Goal: Task Accomplishment & Management: Manage account settings

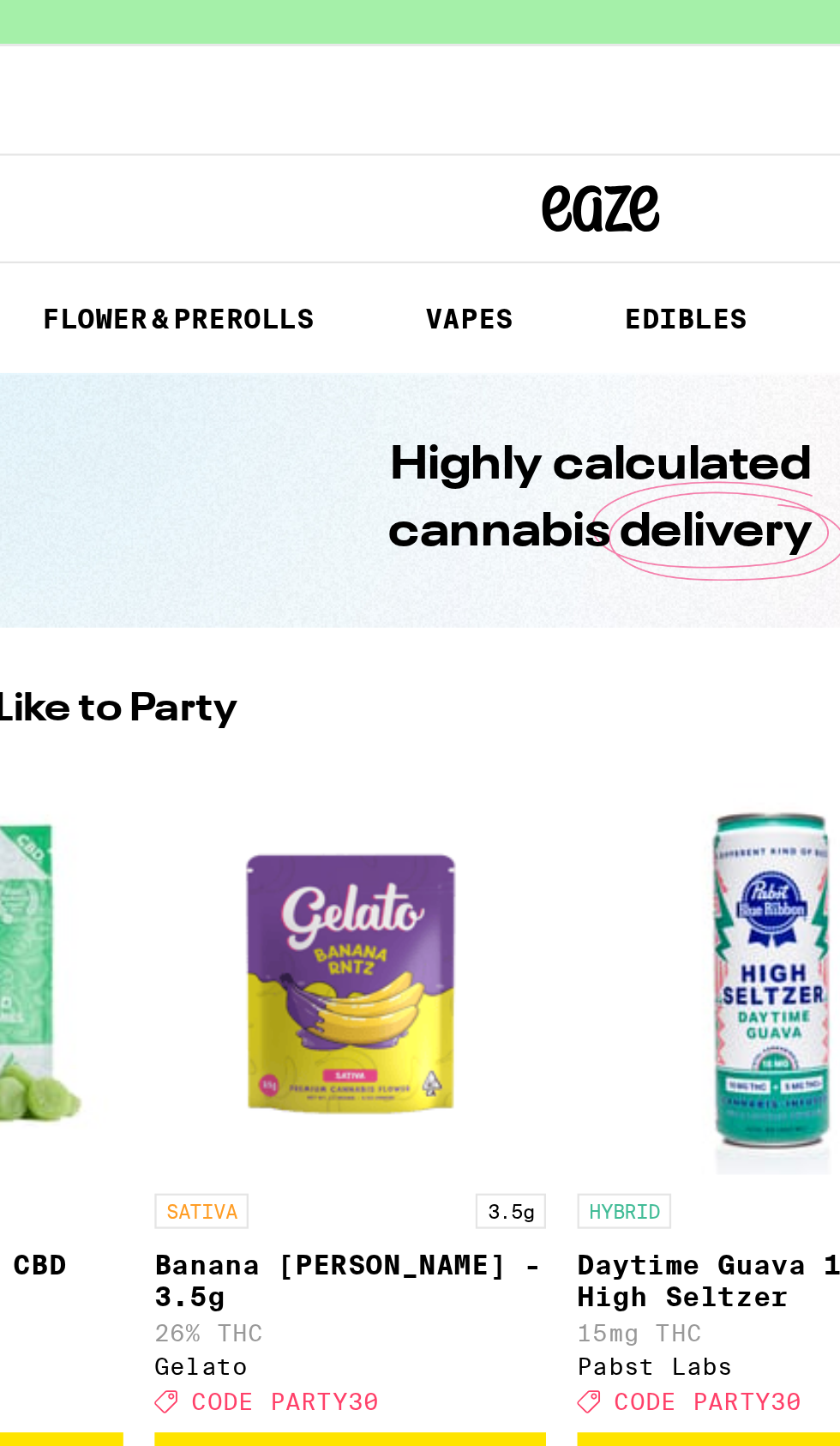
scroll to position [0, 170]
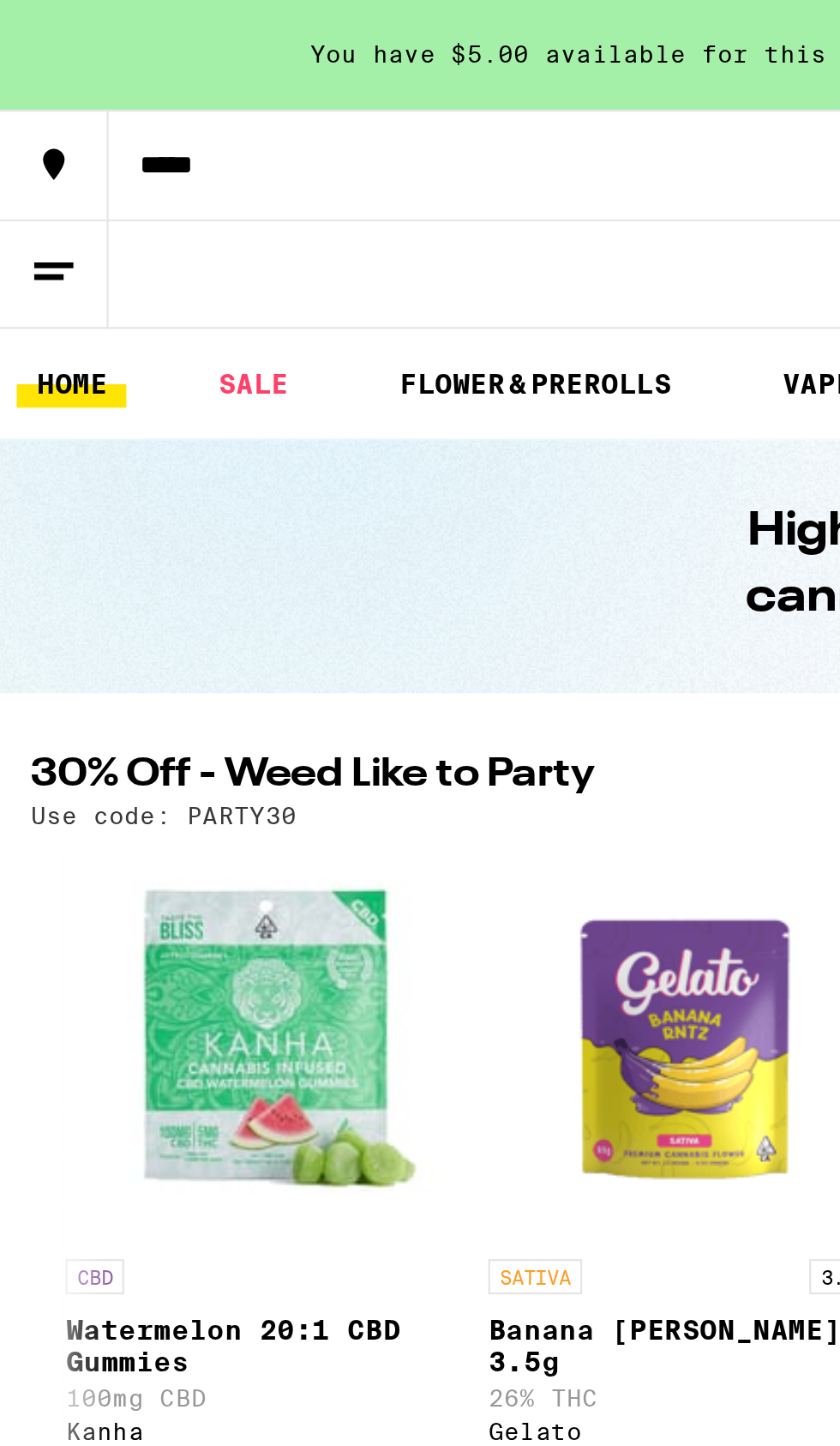
click at [27, 113] on icon at bounding box center [24, 119] width 21 height 21
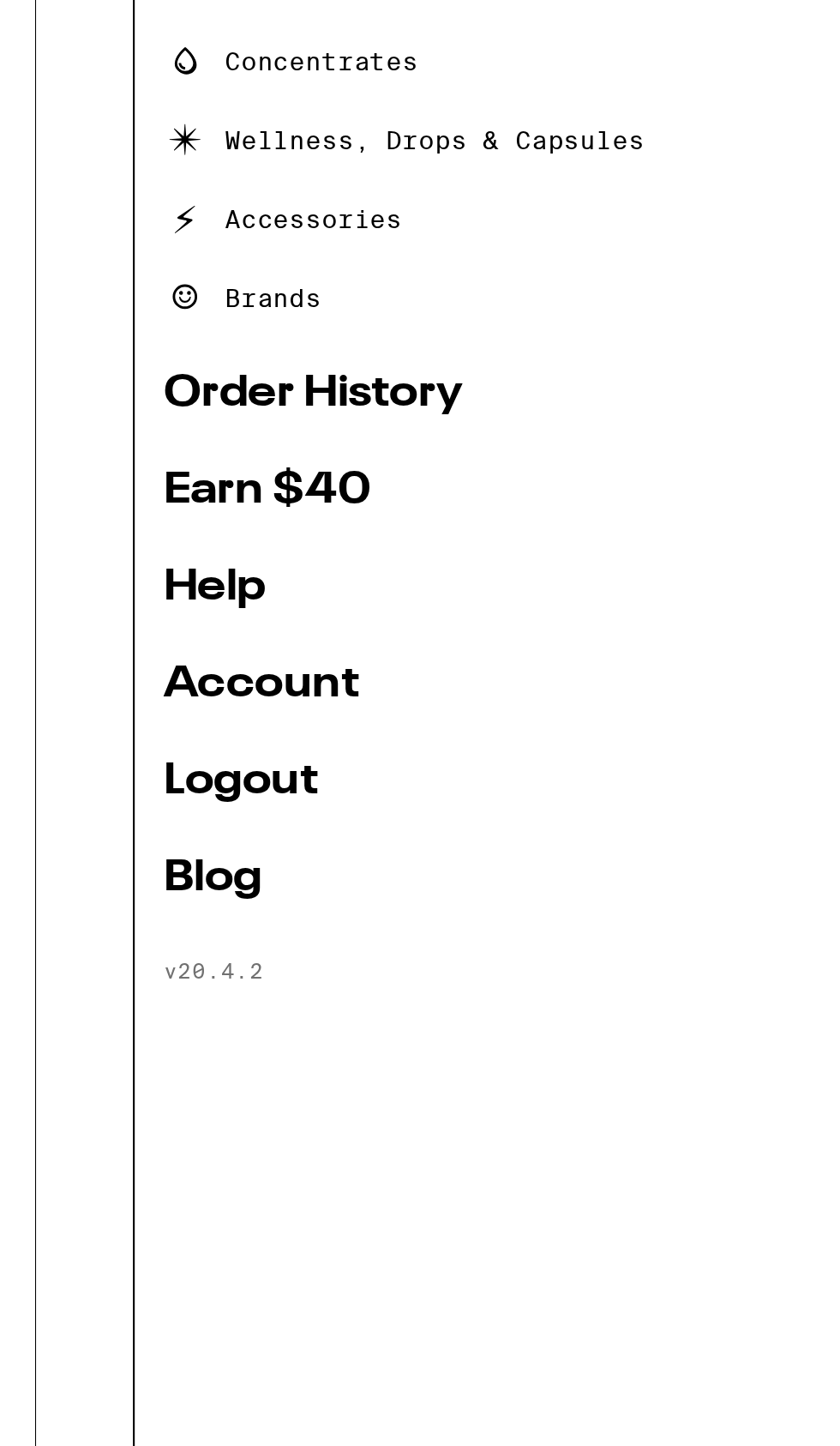
click at [125, 583] on link "Account" at bounding box center [225, 591] width 327 height 21
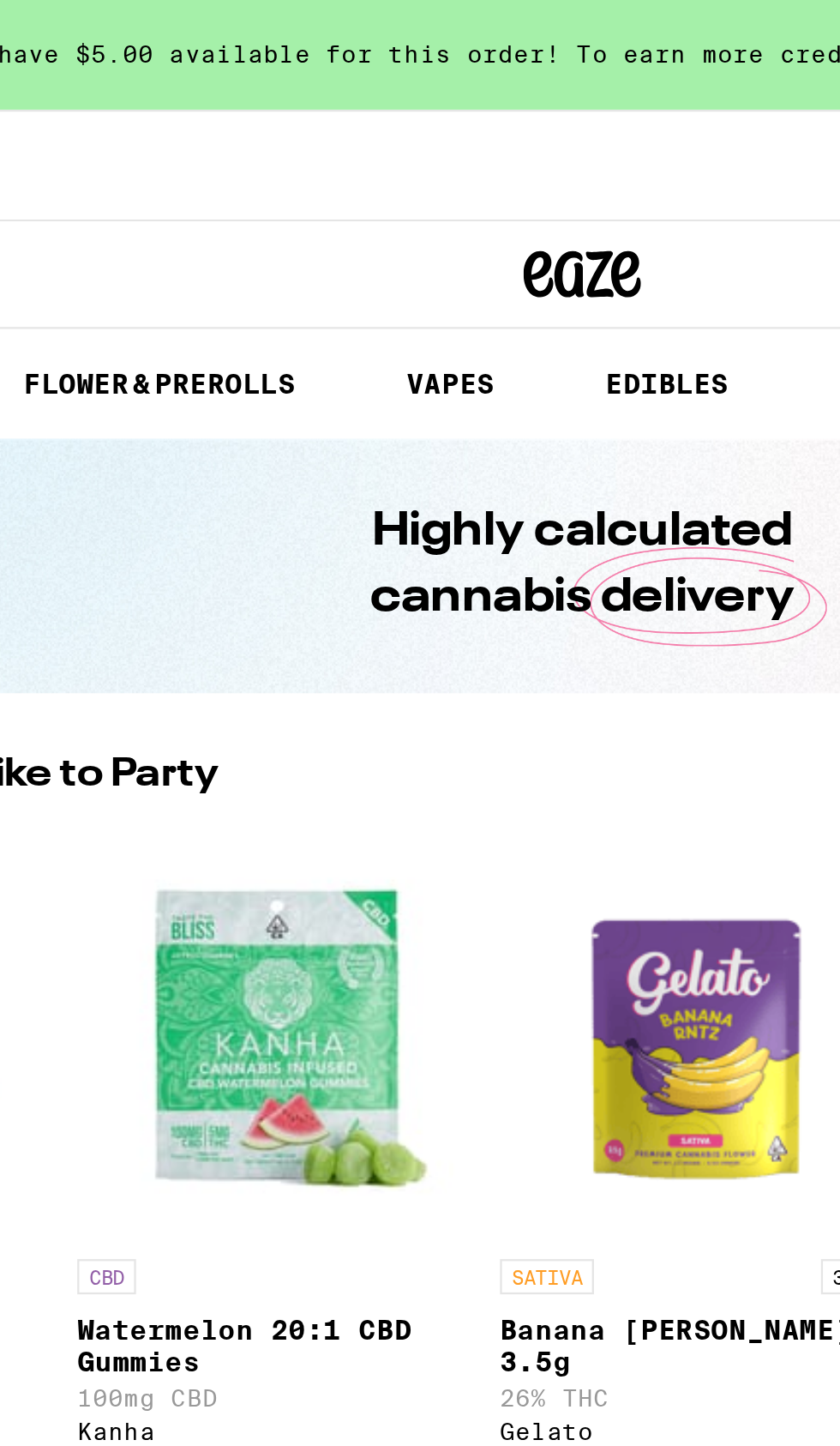
click at [23, 109] on icon at bounding box center [24, 119] width 21 height 21
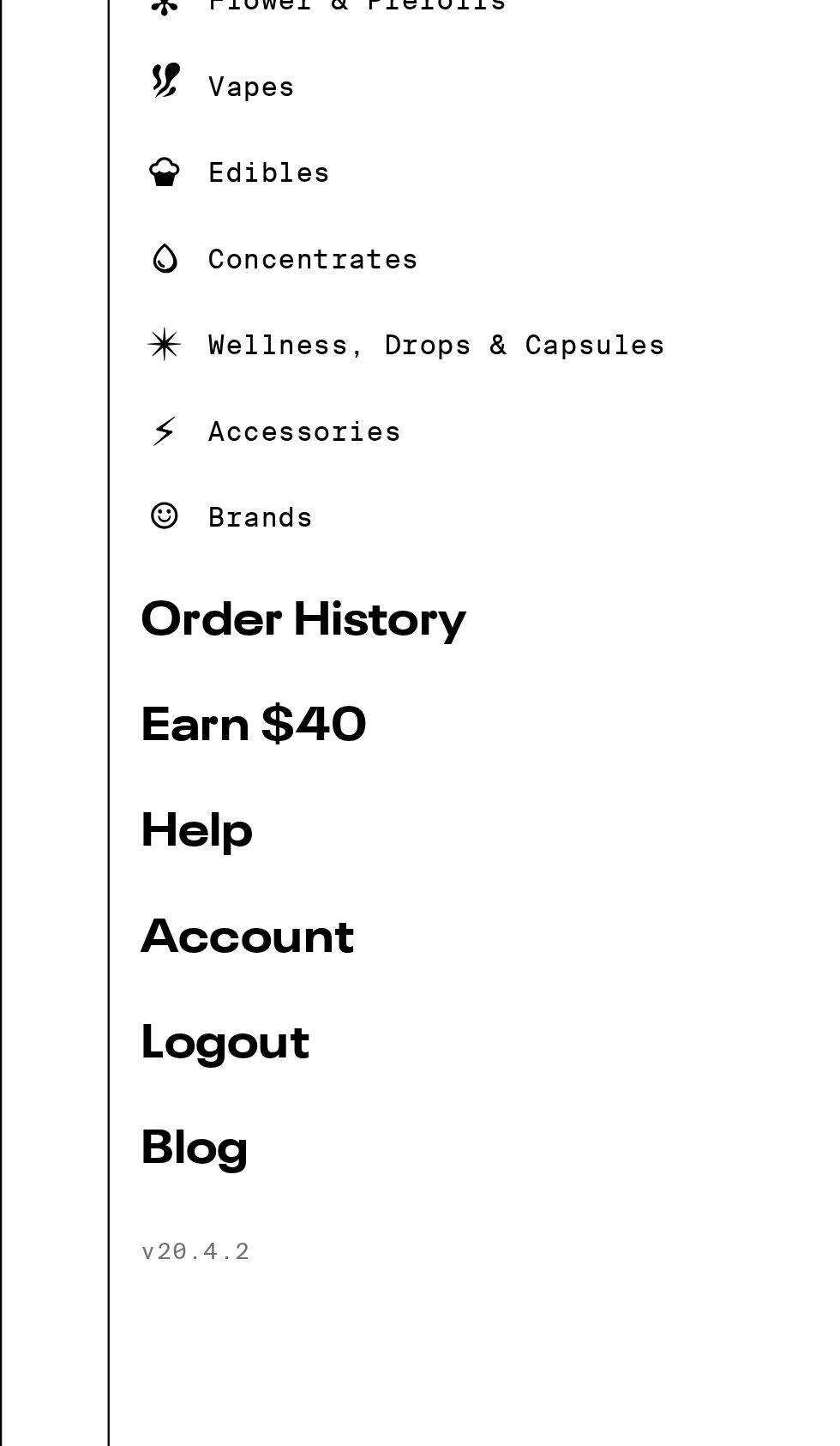
click at [113, 632] on link "Logout" at bounding box center [225, 637] width 327 height 21
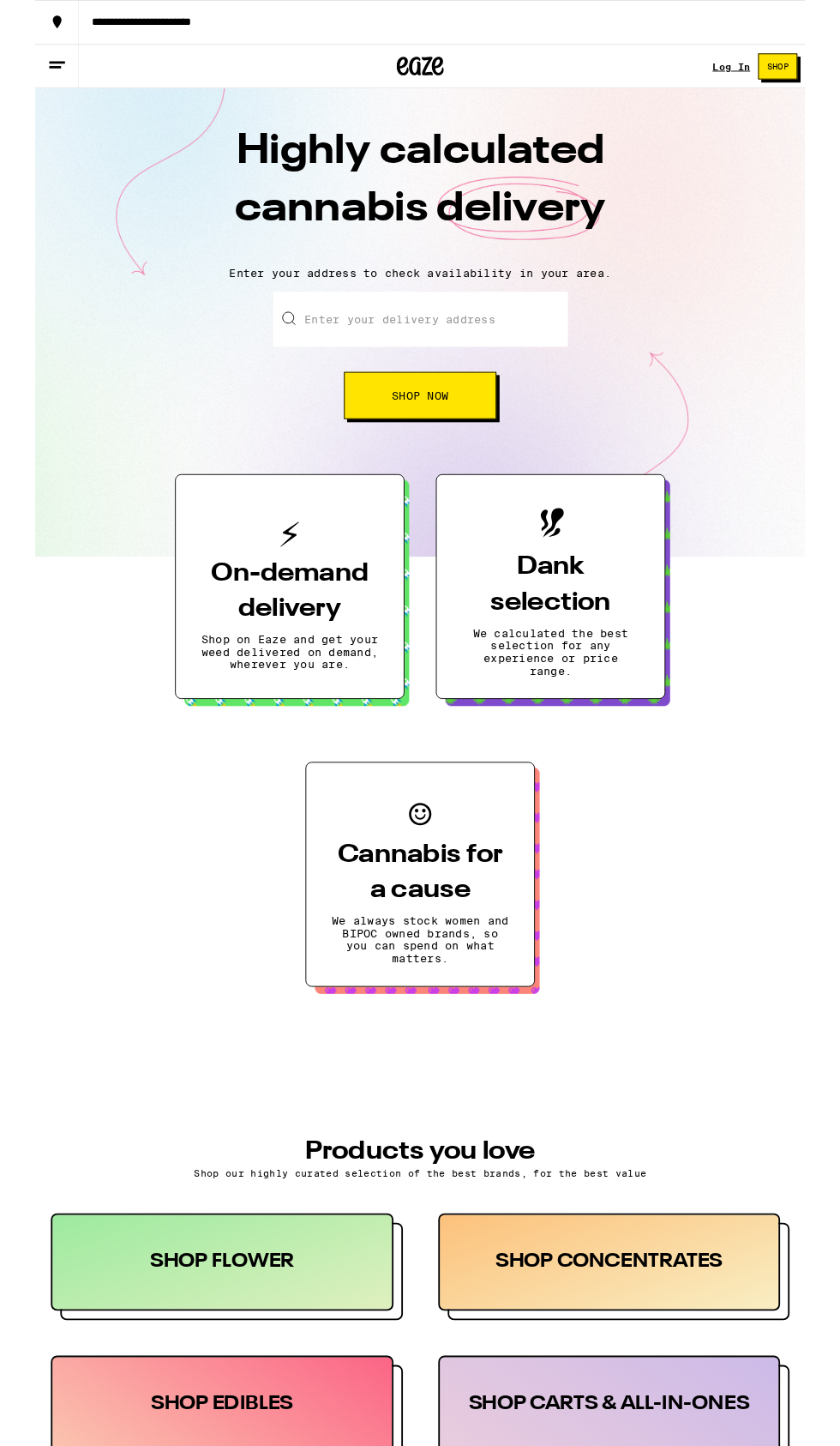
scroll to position [1, 0]
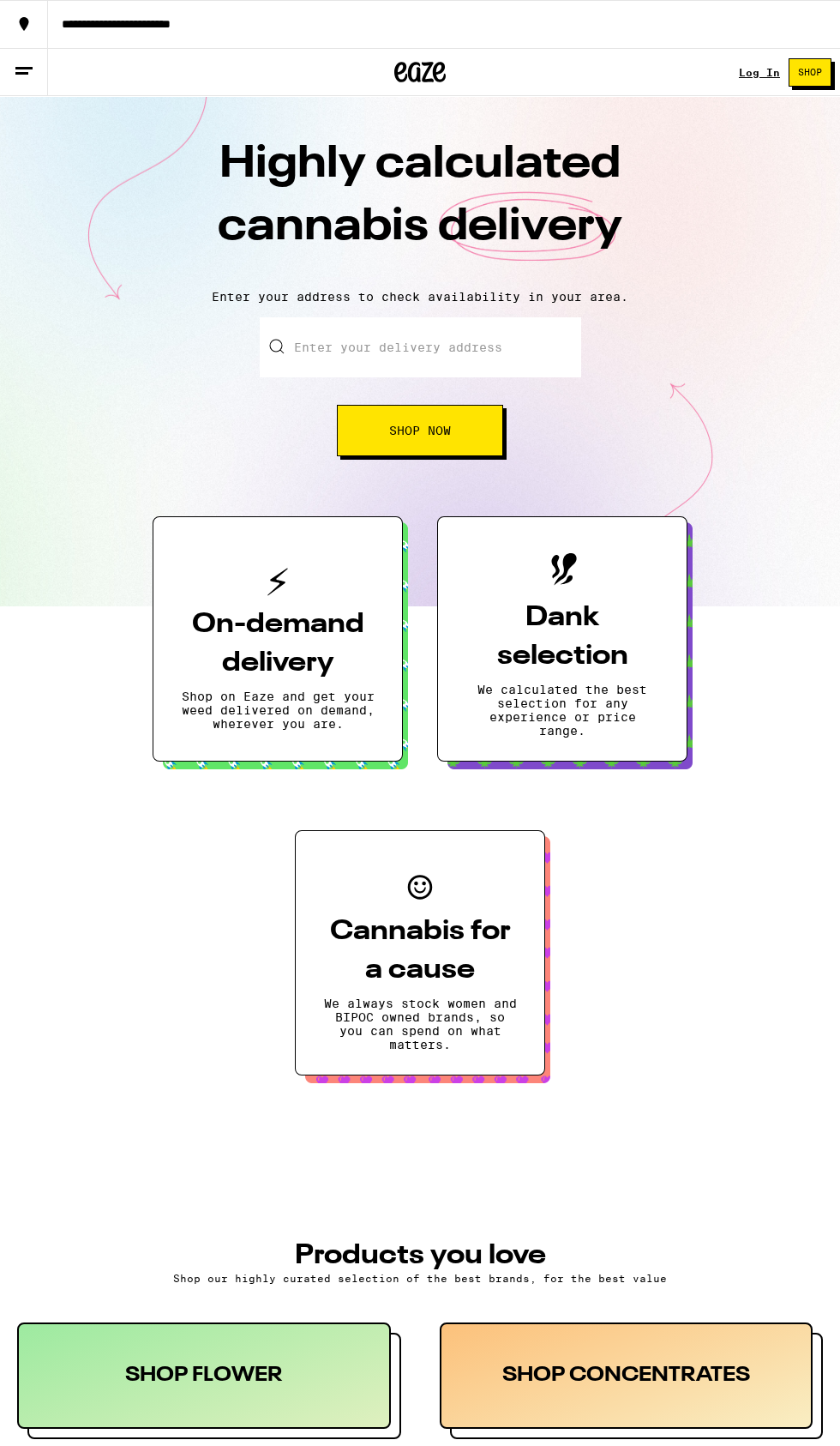
click at [768, 74] on link "Log In" at bounding box center [760, 72] width 42 height 11
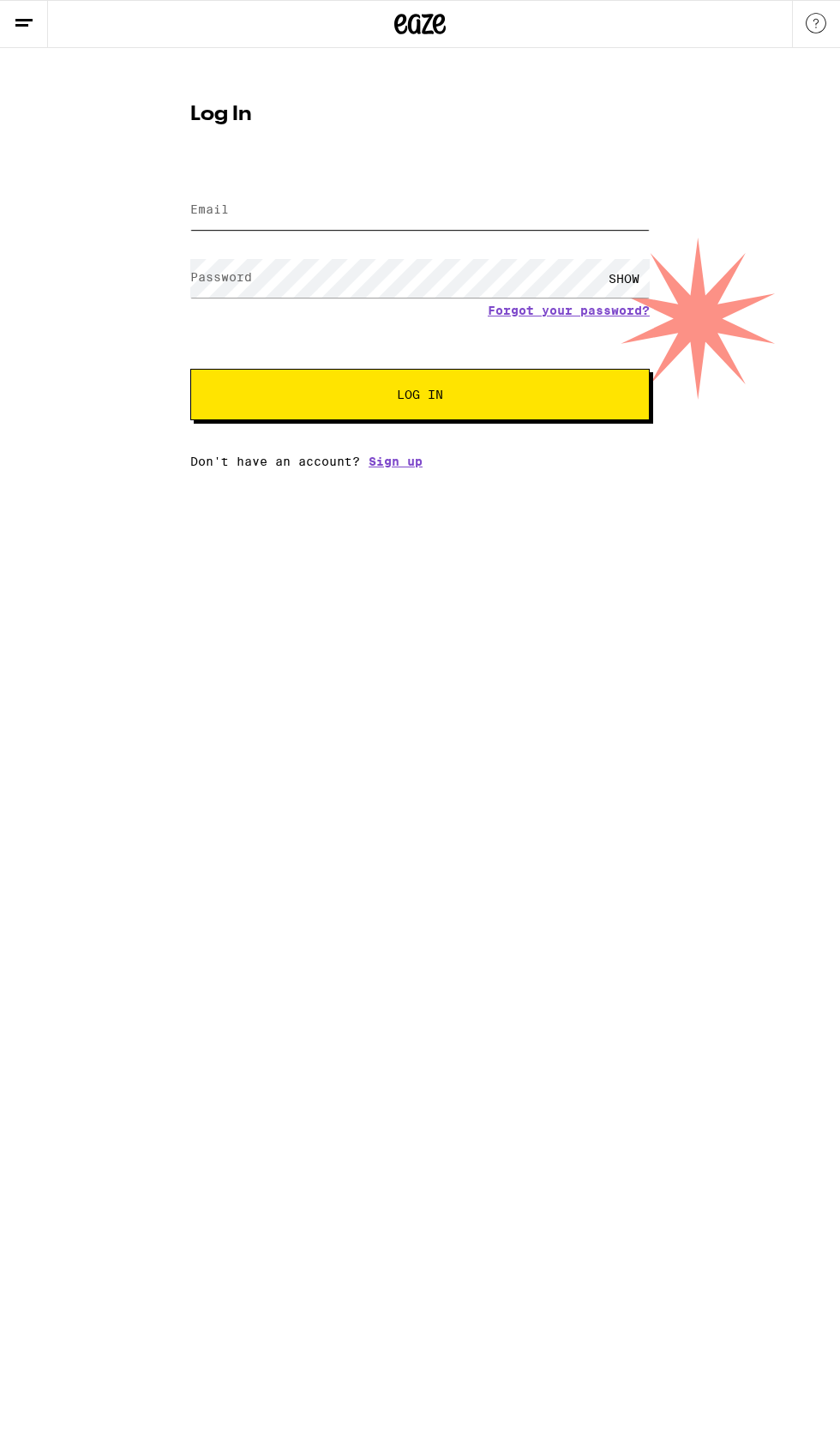
click at [252, 210] on input "Email" at bounding box center [420, 210] width 459 height 39
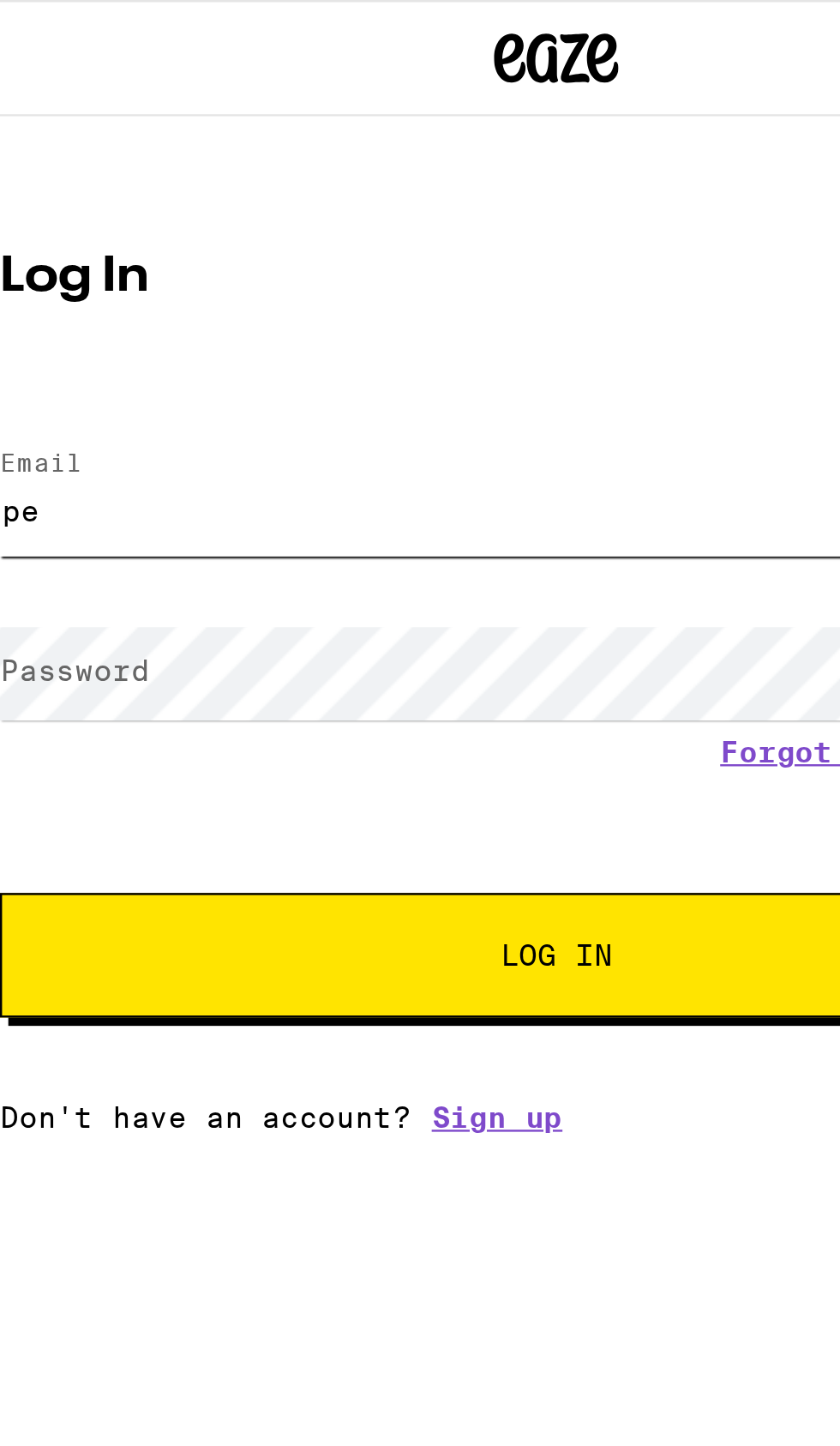
type input "[EMAIL_ADDRESS][DOMAIN_NAME]"
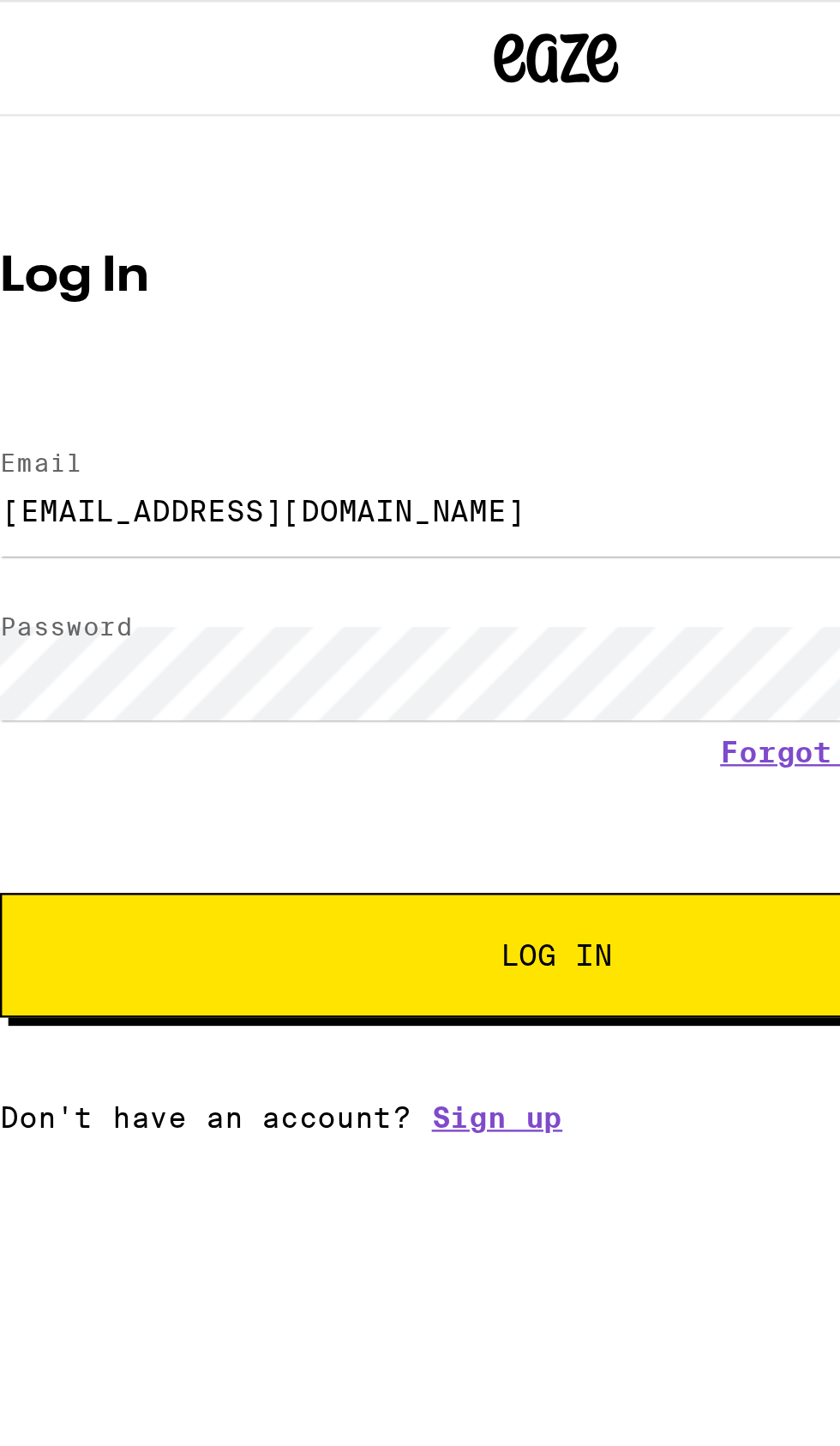
click at [385, 388] on button "Log In" at bounding box center [420, 395] width 459 height 51
